Goal: Task Accomplishment & Management: Manage account settings

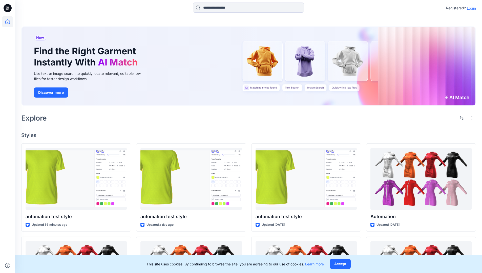
click at [470, 8] on p "Login" at bounding box center [471, 8] width 9 height 5
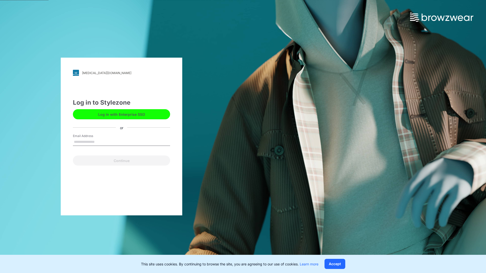
click at [100, 142] on input "Email Address" at bounding box center [121, 142] width 97 height 8
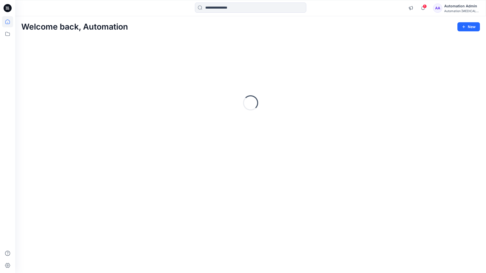
click at [10, 22] on icon at bounding box center [7, 21] width 5 height 5
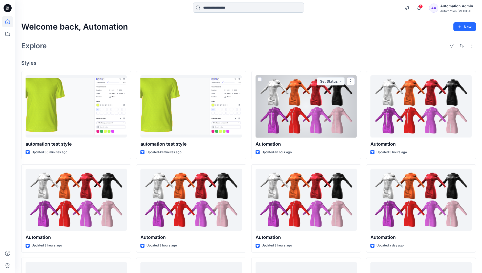
click at [219, 7] on input at bounding box center [248, 8] width 111 height 10
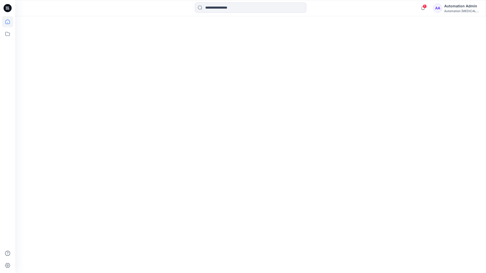
click at [5, 23] on icon at bounding box center [7, 21] width 5 height 5
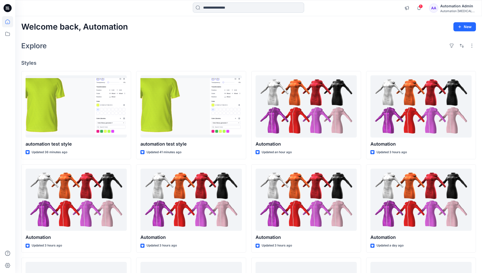
click at [212, 10] on input at bounding box center [248, 8] width 111 height 10
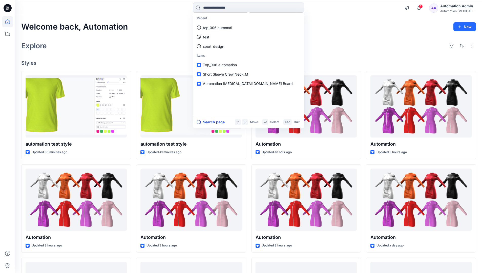
click at [217, 122] on button "Search page" at bounding box center [211, 122] width 28 height 6
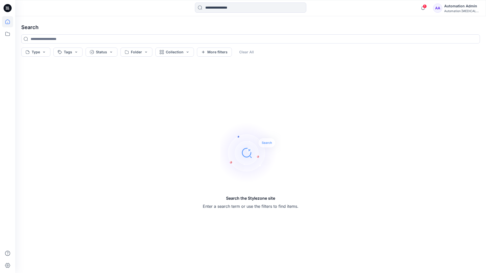
click at [9, 20] on icon at bounding box center [7, 21] width 11 height 11
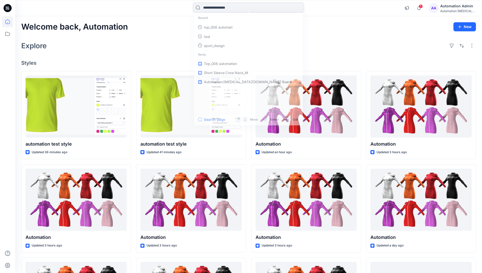
click at [218, 8] on input at bounding box center [248, 8] width 111 height 10
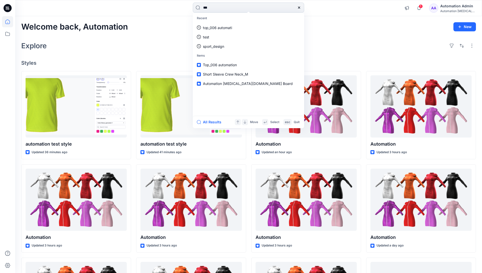
type input "****"
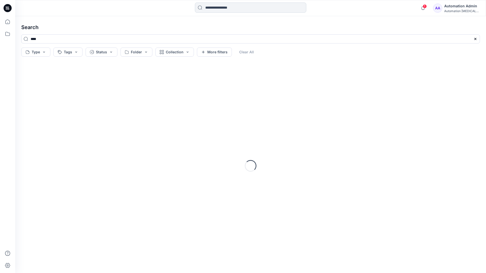
click at [219, 9] on input at bounding box center [250, 8] width 111 height 10
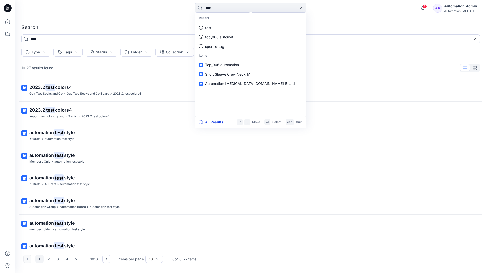
type input "****"
click at [208, 122] on button "All Results" at bounding box center [213, 122] width 28 height 6
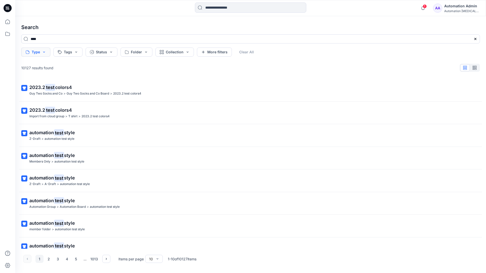
click at [43, 54] on button "Type" at bounding box center [35, 52] width 29 height 9
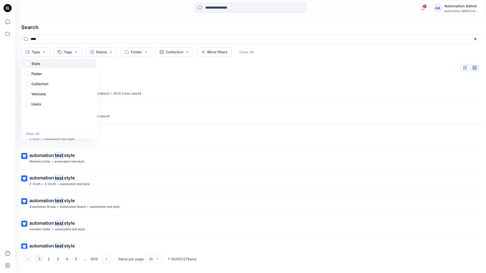
click at [42, 63] on div "Style" at bounding box center [59, 64] width 74 height 10
click at [36, 75] on p "Folder" at bounding box center [36, 74] width 10 height 6
click at [41, 82] on p "Collection" at bounding box center [39, 84] width 17 height 6
click at [41, 93] on p "Versions" at bounding box center [38, 94] width 15 height 6
click at [38, 103] on p "Users" at bounding box center [36, 104] width 10 height 6
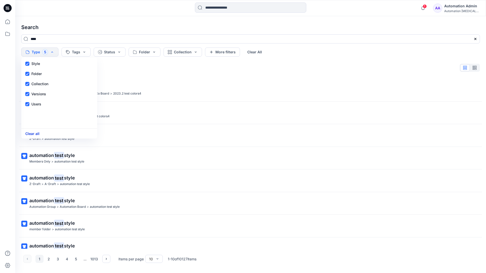
click at [34, 135] on button "Clear all" at bounding box center [32, 134] width 14 height 6
click at [71, 50] on button "Tags" at bounding box center [67, 52] width 29 height 9
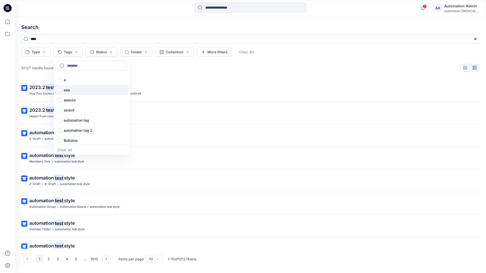
click at [66, 88] on p "aaa" at bounding box center [67, 90] width 6 height 6
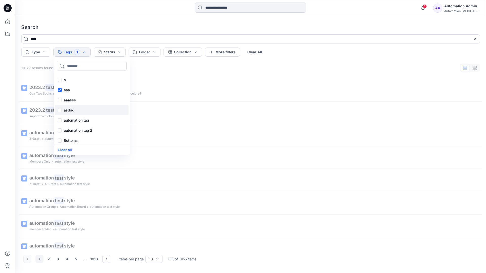
click at [66, 110] on p "asdsd" at bounding box center [69, 110] width 11 height 6
click at [66, 120] on p "automation tag" at bounding box center [76, 120] width 25 height 6
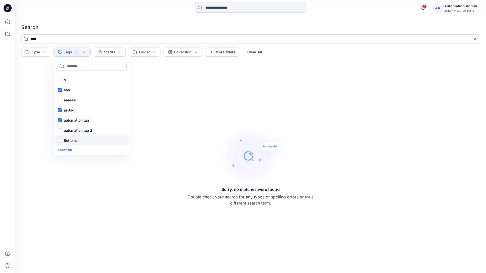
click at [69, 141] on p "Bottoms" at bounding box center [71, 141] width 14 height 6
click at [75, 146] on div "Core" at bounding box center [92, 151] width 74 height 10
click at [74, 118] on div "f" at bounding box center [92, 119] width 74 height 10
click at [76, 128] on p "fhvsjkdlhg" at bounding box center [73, 129] width 18 height 6
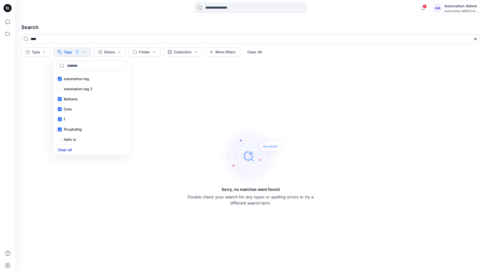
click at [68, 148] on button "Clear all" at bounding box center [65, 150] width 14 height 6
click at [103, 53] on button "Status" at bounding box center [101, 52] width 32 height 9
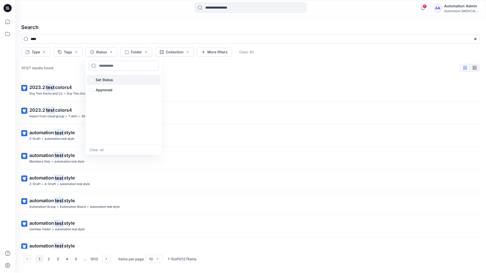
click at [112, 77] on p "Set Status" at bounding box center [104, 80] width 17 height 6
click at [95, 150] on button "Clear all" at bounding box center [97, 150] width 14 height 6
click at [145, 55] on button "Folder" at bounding box center [136, 52] width 32 height 9
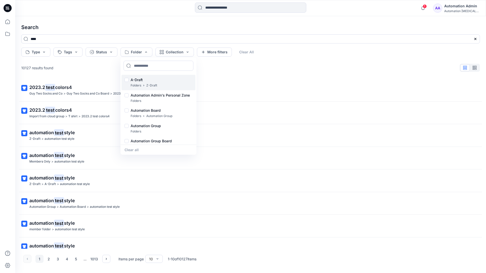
click at [138, 78] on p "A-Draft" at bounding box center [144, 80] width 27 height 6
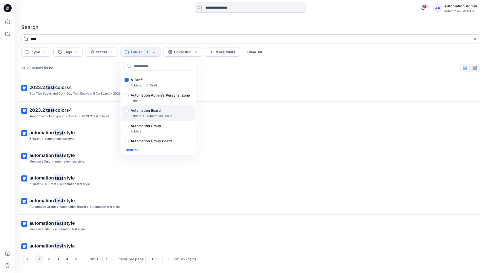
click at [136, 114] on p "Folders" at bounding box center [136, 116] width 11 height 5
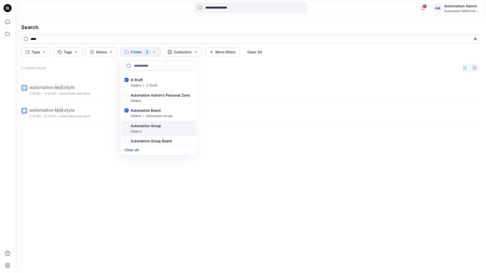
click at [134, 129] on p "Folders" at bounding box center [136, 131] width 11 height 5
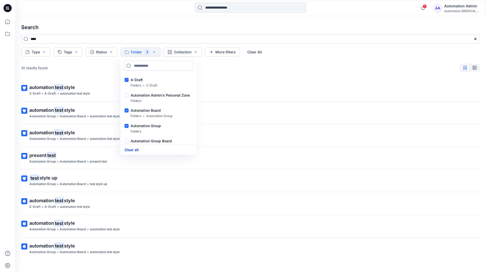
click at [135, 149] on button "Clear all" at bounding box center [131, 150] width 14 height 6
click at [181, 53] on button "Collection" at bounding box center [174, 52] width 38 height 9
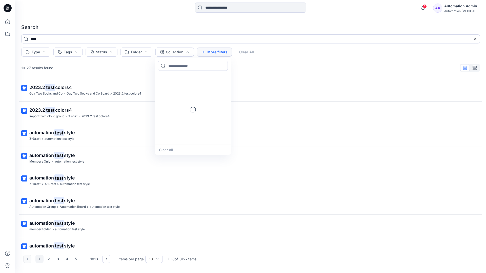
click at [213, 51] on button "More filters" at bounding box center [214, 52] width 35 height 9
click at [228, 52] on button "Created by" at bounding box center [217, 52] width 40 height 9
click at [222, 66] on input at bounding box center [234, 66] width 70 height 10
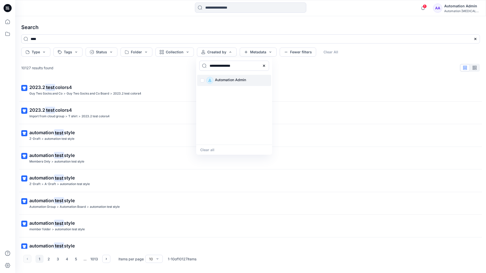
type input "**********"
click at [227, 80] on p "Automation Admin" at bounding box center [230, 80] width 31 height 7
click at [210, 149] on button "Clear all" at bounding box center [207, 150] width 14 height 6
click at [258, 53] on button "Metadata" at bounding box center [258, 52] width 37 height 9
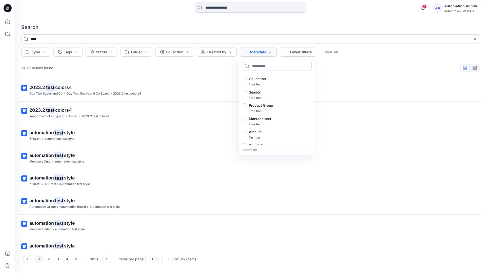
click at [260, 54] on button "Metadata" at bounding box center [258, 52] width 37 height 9
click at [296, 54] on button "Fewer filters" at bounding box center [297, 52] width 36 height 9
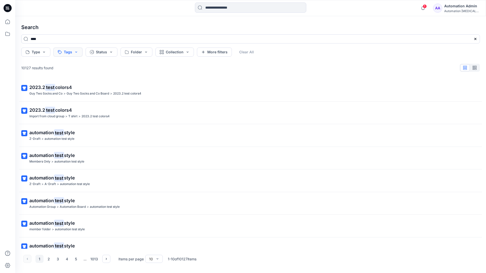
click at [69, 53] on button "Tags" at bounding box center [67, 52] width 29 height 9
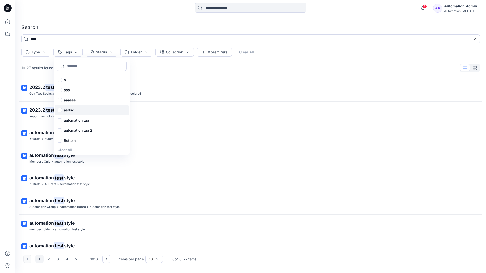
click at [69, 113] on div "asdsd" at bounding box center [92, 110] width 74 height 10
click at [256, 51] on button "Clear All" at bounding box center [254, 52] width 23 height 9
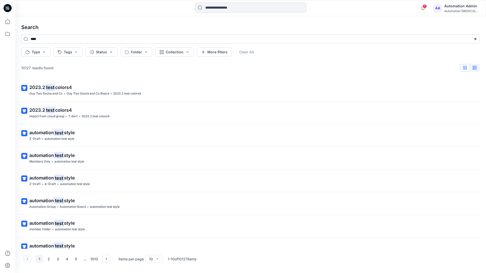
click at [477, 69] on button "button" at bounding box center [474, 67] width 10 height 7
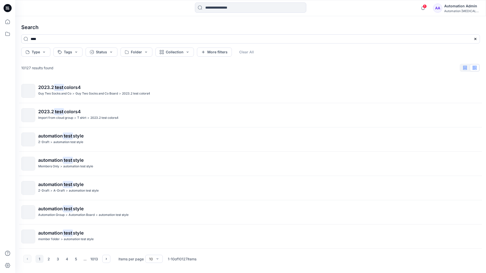
click at [465, 68] on icon "button" at bounding box center [465, 68] width 4 height 4
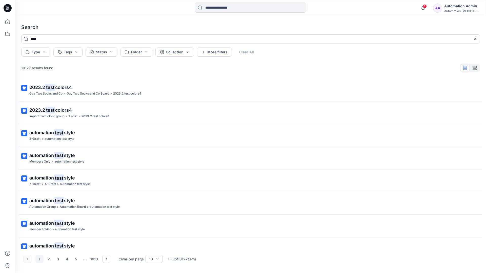
click at [447, 9] on div "AA Automation Admin Automation testim..." at bounding box center [456, 8] width 47 height 10
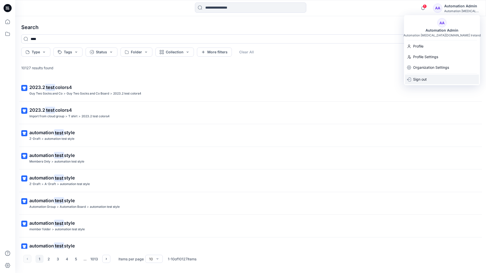
click at [427, 76] on div "Sign out" at bounding box center [442, 80] width 74 height 10
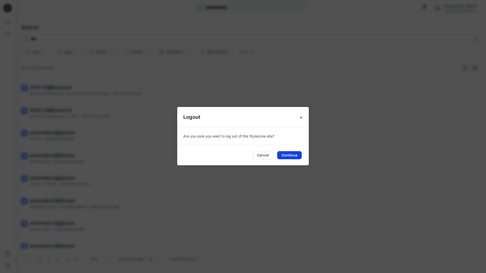
click at [290, 153] on button "Continue" at bounding box center [289, 155] width 25 height 8
